Goal: Task Accomplishment & Management: Use online tool/utility

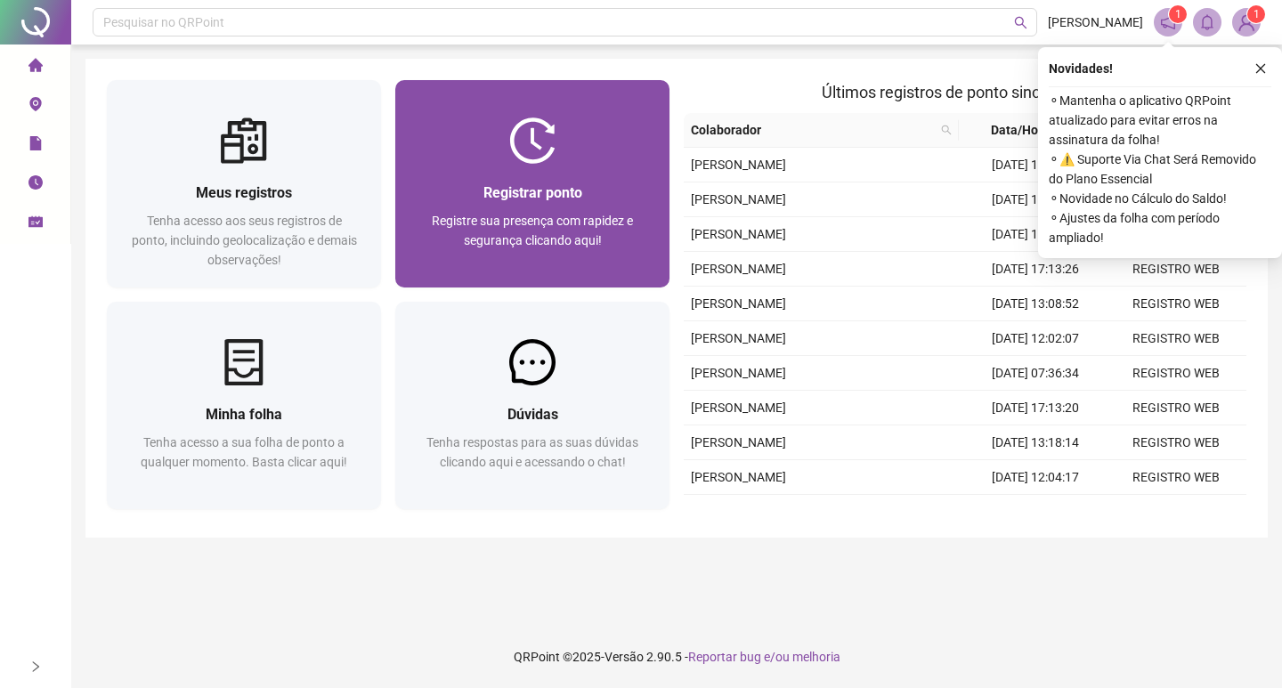
click at [570, 186] on span "Registrar ponto" at bounding box center [533, 192] width 99 height 17
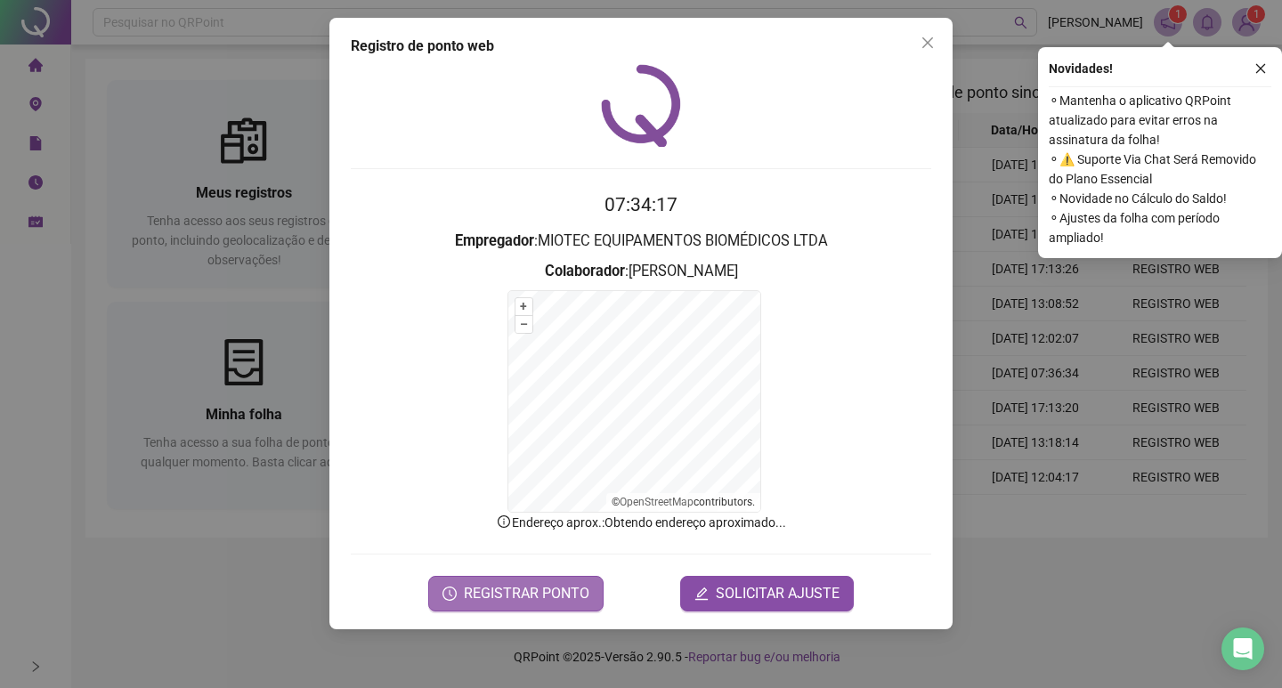
click at [523, 592] on span "REGISTRAR PONTO" at bounding box center [527, 593] width 126 height 21
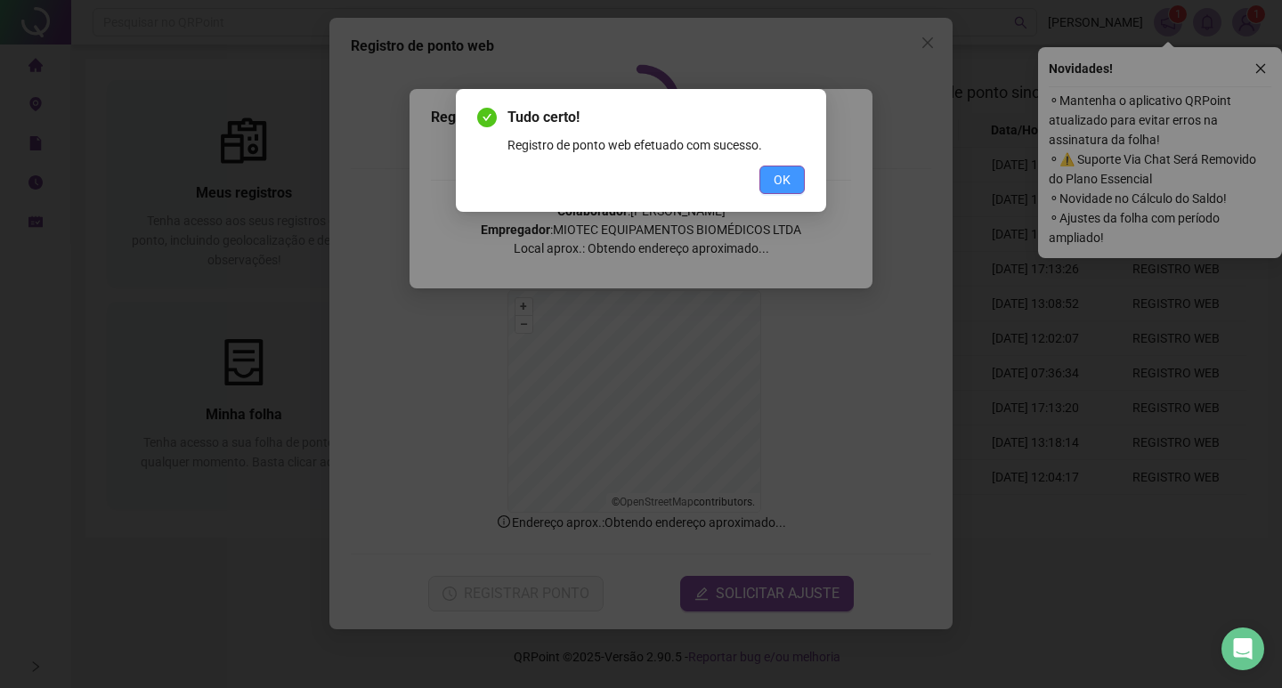
click at [772, 179] on button "OK" at bounding box center [782, 180] width 45 height 28
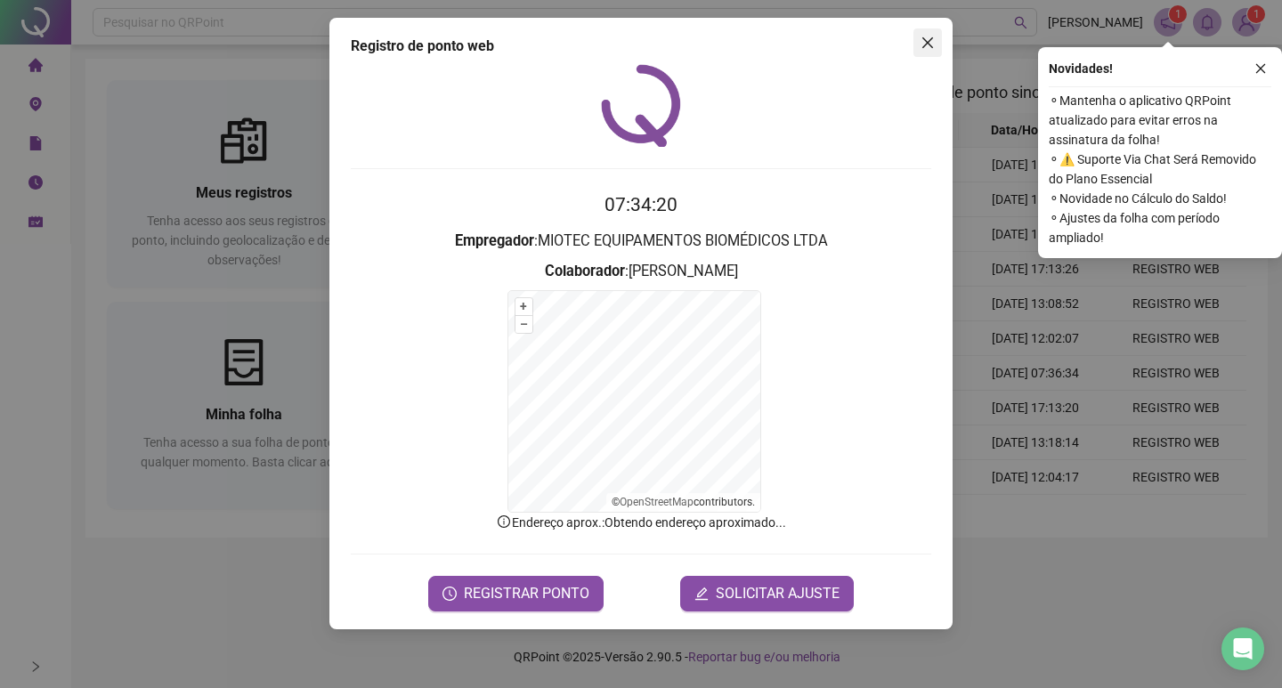
click at [929, 40] on icon "close" at bounding box center [928, 43] width 14 height 14
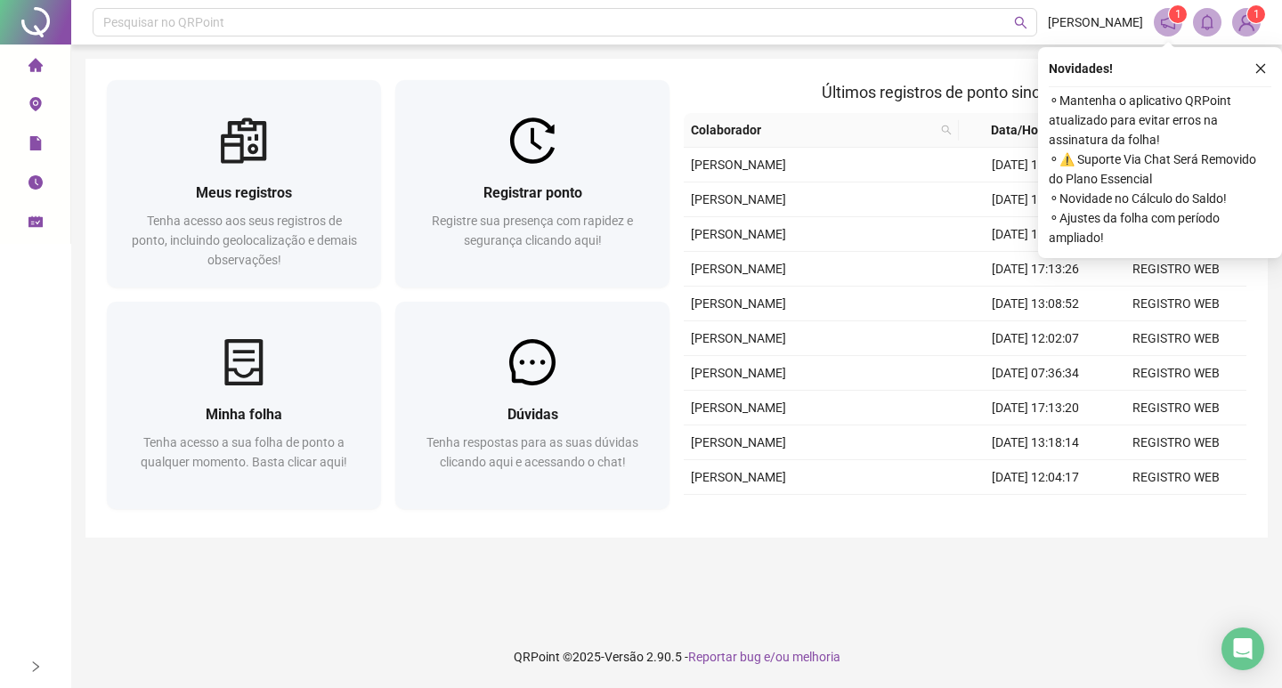
click at [1267, 65] on button "button" at bounding box center [1260, 68] width 21 height 21
click at [1258, 68] on icon "close" at bounding box center [1261, 68] width 12 height 12
